Goal: Task Accomplishment & Management: Use online tool/utility

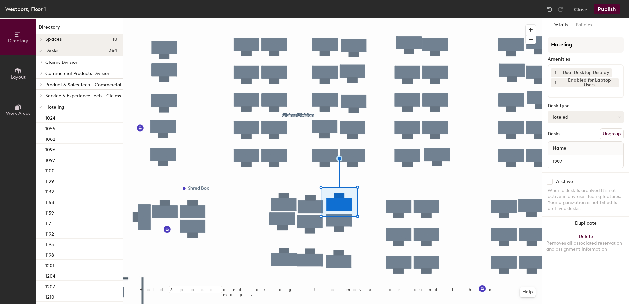
drag, startPoint x: 572, startPoint y: 117, endPoint x: 575, endPoint y: 128, distance: 12.0
click at [573, 120] on button "Hoteled" at bounding box center [586, 117] width 76 height 12
drag, startPoint x: 578, startPoint y: 138, endPoint x: 581, endPoint y: 139, distance: 3.7
click at [579, 138] on div "Assigned" at bounding box center [581, 138] width 66 height 10
click at [613, 132] on button "Ungroup" at bounding box center [612, 133] width 24 height 11
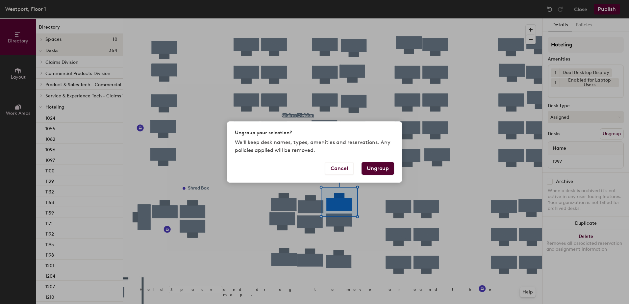
click at [381, 165] on button "Ungroup" at bounding box center [378, 168] width 33 height 13
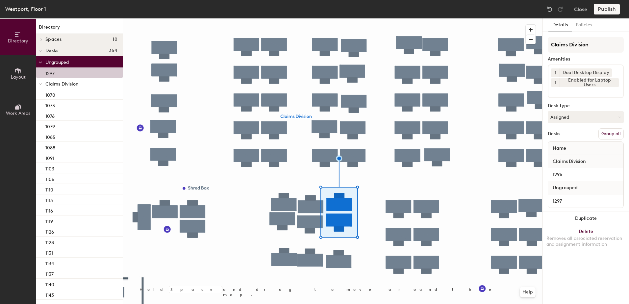
click at [612, 137] on button "Group all" at bounding box center [611, 133] width 25 height 11
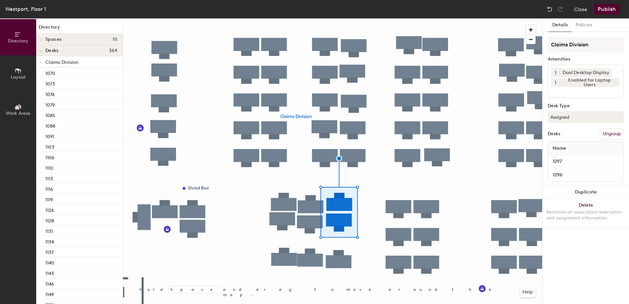
click at [613, 10] on button "Publish" at bounding box center [607, 9] width 26 height 11
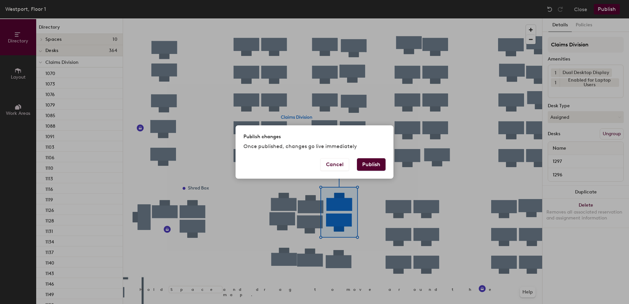
click at [371, 165] on button "Publish" at bounding box center [371, 164] width 29 height 13
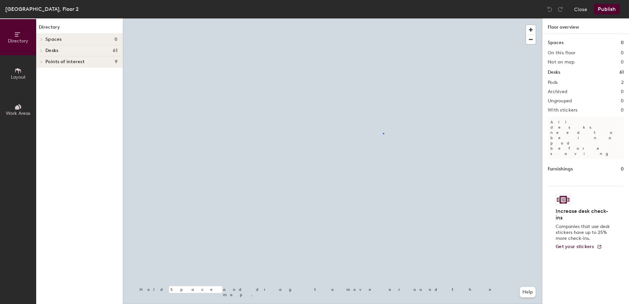
click at [383, 18] on div at bounding box center [332, 18] width 419 height 0
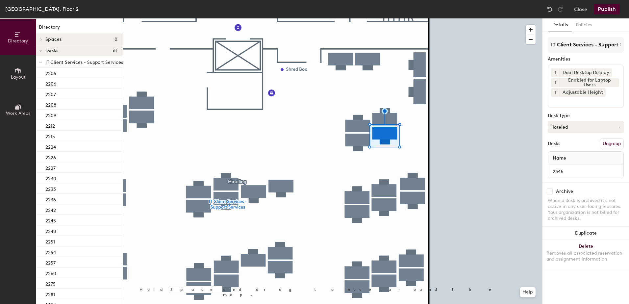
drag, startPoint x: 564, startPoint y: 127, endPoint x: 569, endPoint y: 139, distance: 13.0
click at [565, 129] on button "Hoteled" at bounding box center [586, 127] width 76 height 12
click at [569, 145] on div "Assigned" at bounding box center [581, 148] width 66 height 10
click at [612, 141] on button "Ungroup" at bounding box center [612, 143] width 24 height 11
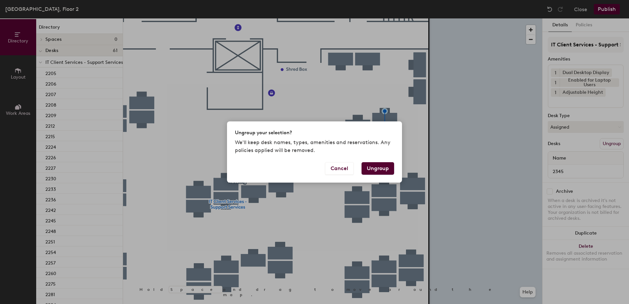
click at [381, 164] on button "Ungroup" at bounding box center [378, 168] width 33 height 13
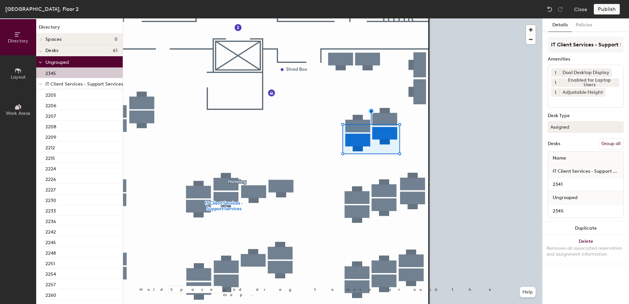
click at [606, 144] on button "Group all" at bounding box center [611, 143] width 25 height 11
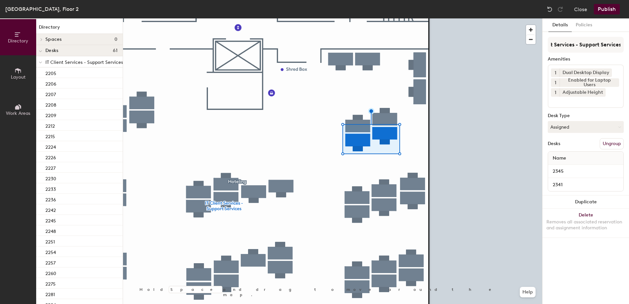
drag, startPoint x: 605, startPoint y: 8, endPoint x: 603, endPoint y: 13, distance: 5.0
click at [605, 8] on button "Publish" at bounding box center [607, 9] width 26 height 11
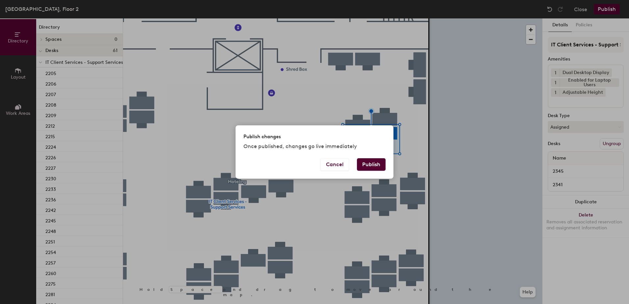
click at [372, 160] on button "Publish" at bounding box center [371, 164] width 29 height 13
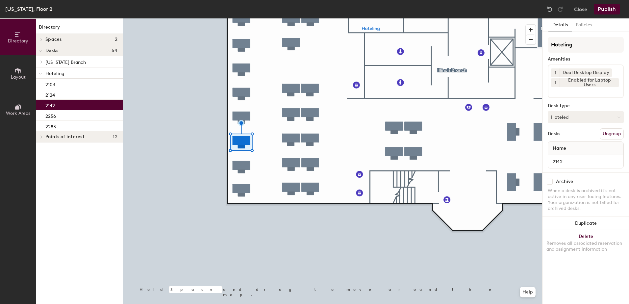
click at [575, 117] on button "Hoteled" at bounding box center [586, 117] width 76 height 12
click at [578, 137] on div "Assigned" at bounding box center [581, 138] width 66 height 10
click at [613, 132] on button "Ungroup" at bounding box center [612, 133] width 24 height 11
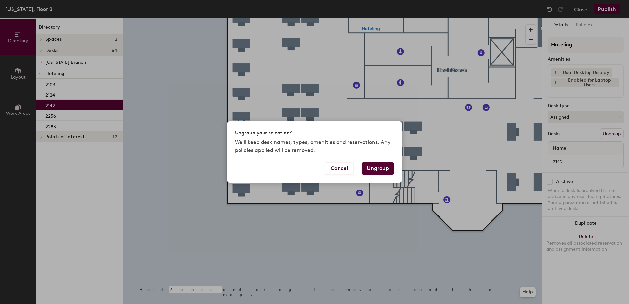
click at [382, 170] on button "Ungroup" at bounding box center [378, 168] width 33 height 13
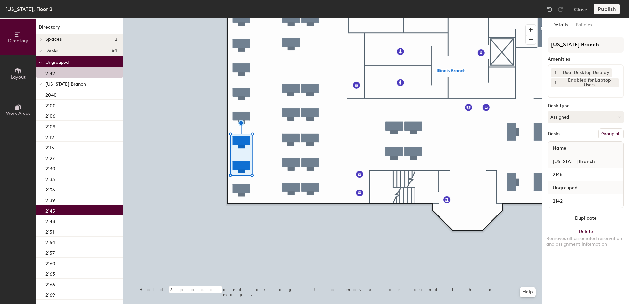
click at [610, 134] on button "Group all" at bounding box center [611, 133] width 25 height 11
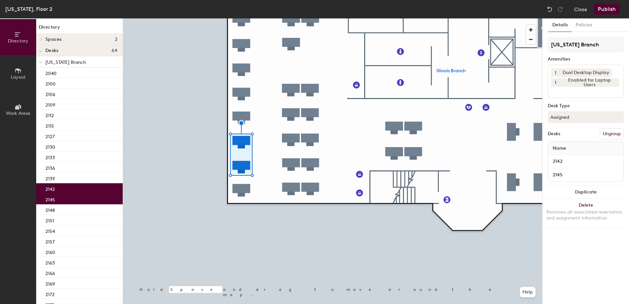
click at [609, 8] on button "Publish" at bounding box center [607, 9] width 26 height 11
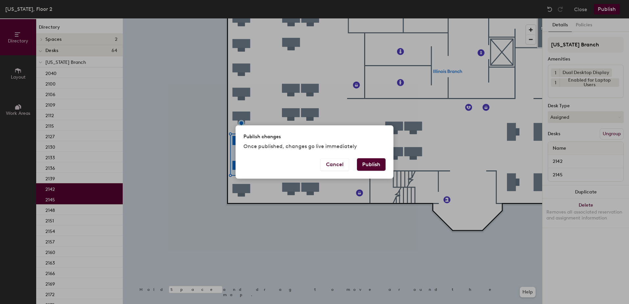
click at [375, 163] on button "Publish" at bounding box center [371, 164] width 29 height 13
